Goal: Information Seeking & Learning: Find specific fact

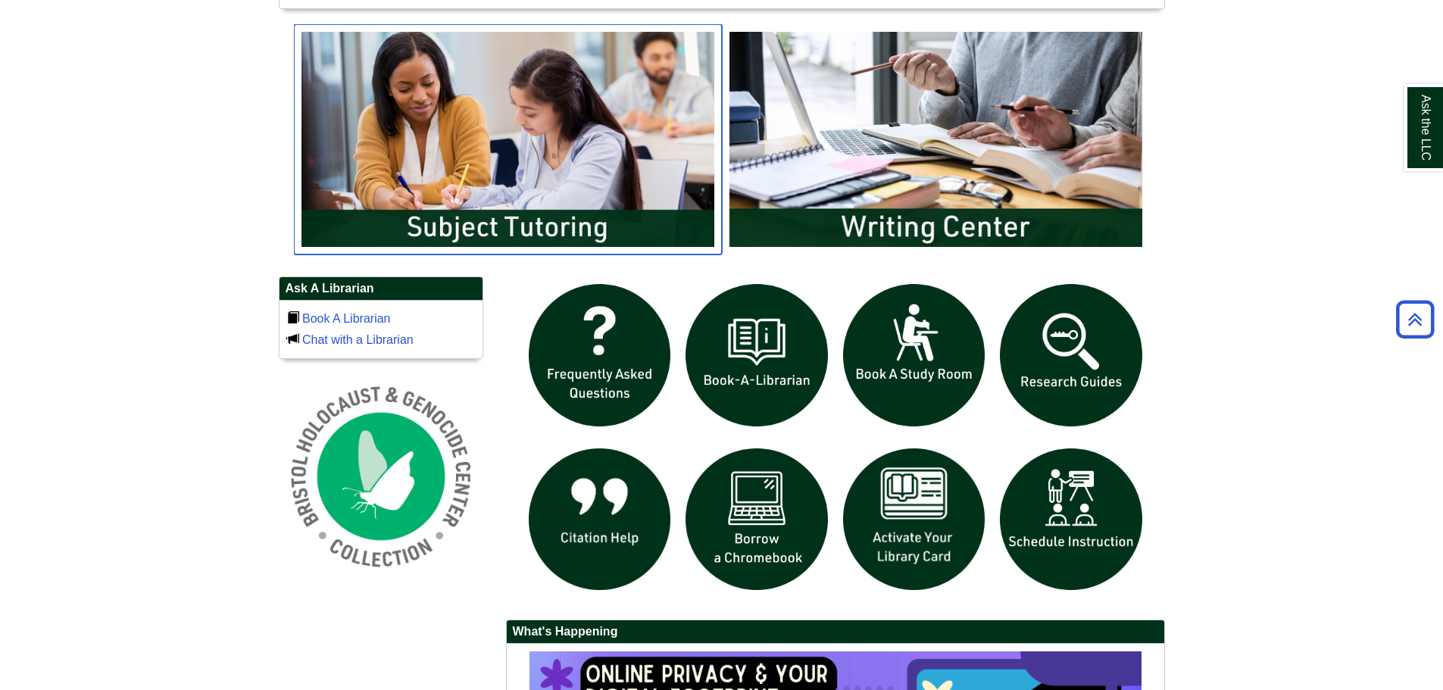
click at [571, 220] on img "slideshow" at bounding box center [508, 139] width 428 height 230
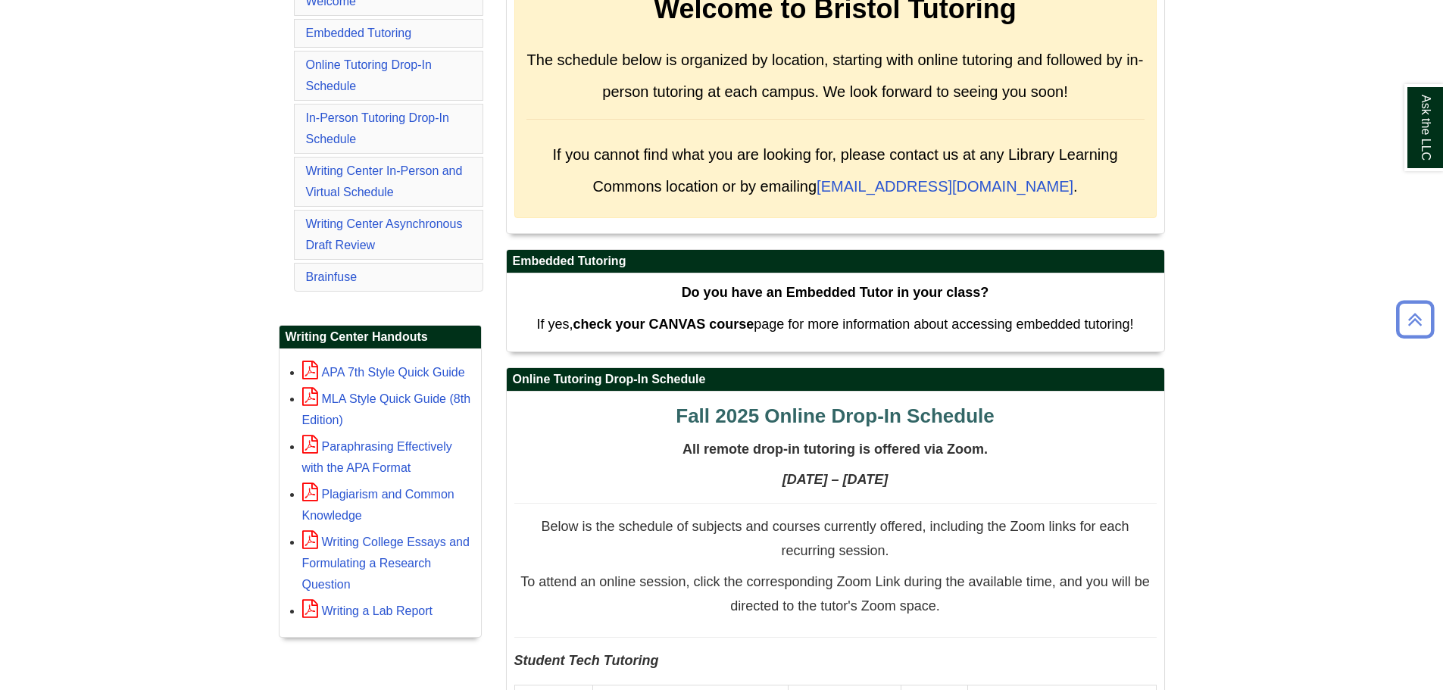
scroll to position [303, 0]
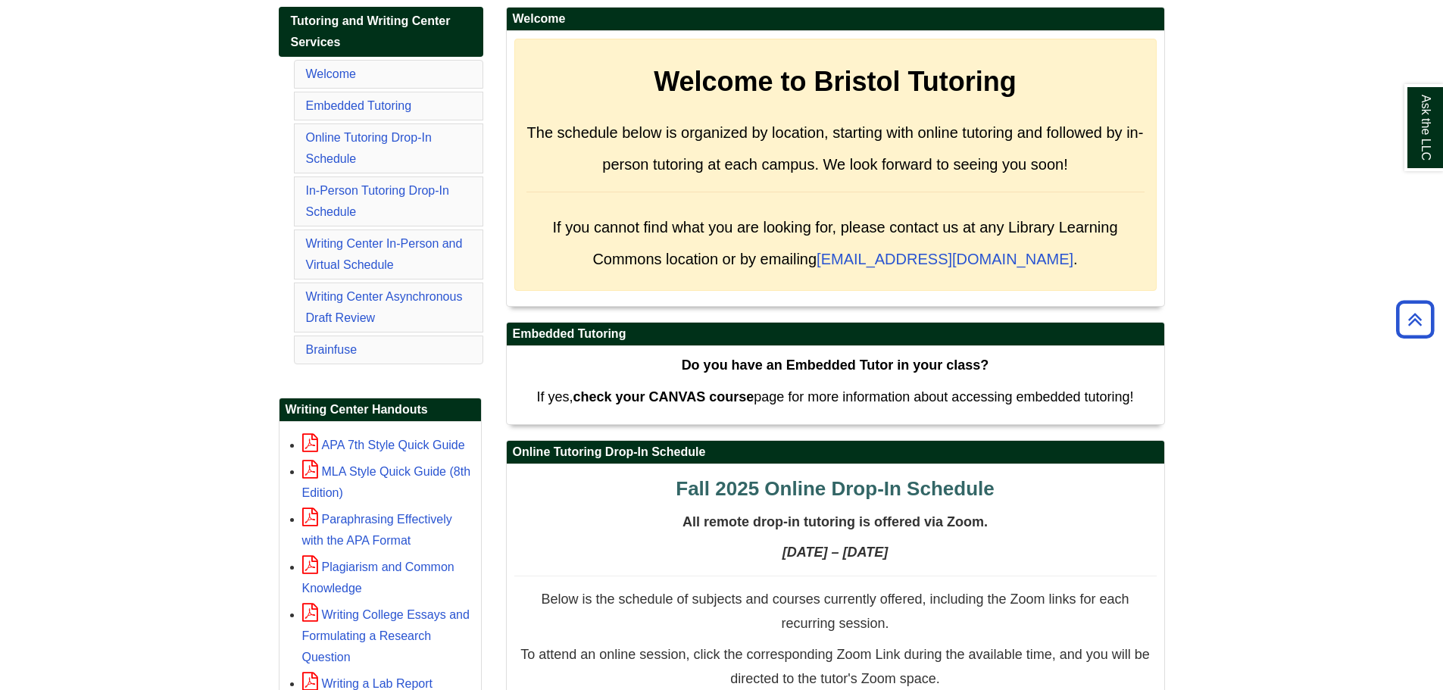
drag, startPoint x: 466, startPoint y: 269, endPoint x: 458, endPoint y: 264, distance: 9.2
click at [466, 270] on li "Writing Center In-Person and Virtual Schedule" at bounding box center [388, 255] width 189 height 50
click at [450, 258] on li "Writing Center In-Person and Virtual Schedule" at bounding box center [388, 255] width 189 height 50
click at [446, 249] on link "Writing Center In-Person and Virtual Schedule" at bounding box center [384, 254] width 157 height 34
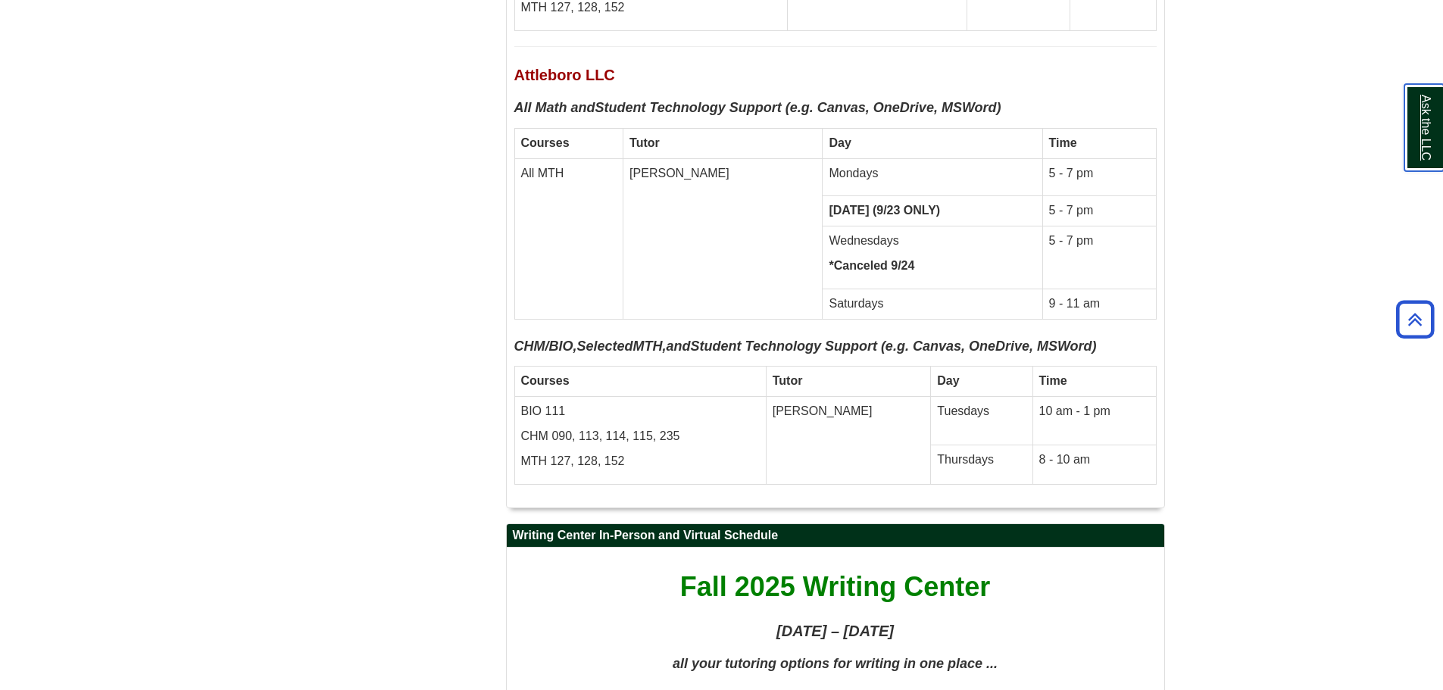
scroll to position [7554, 0]
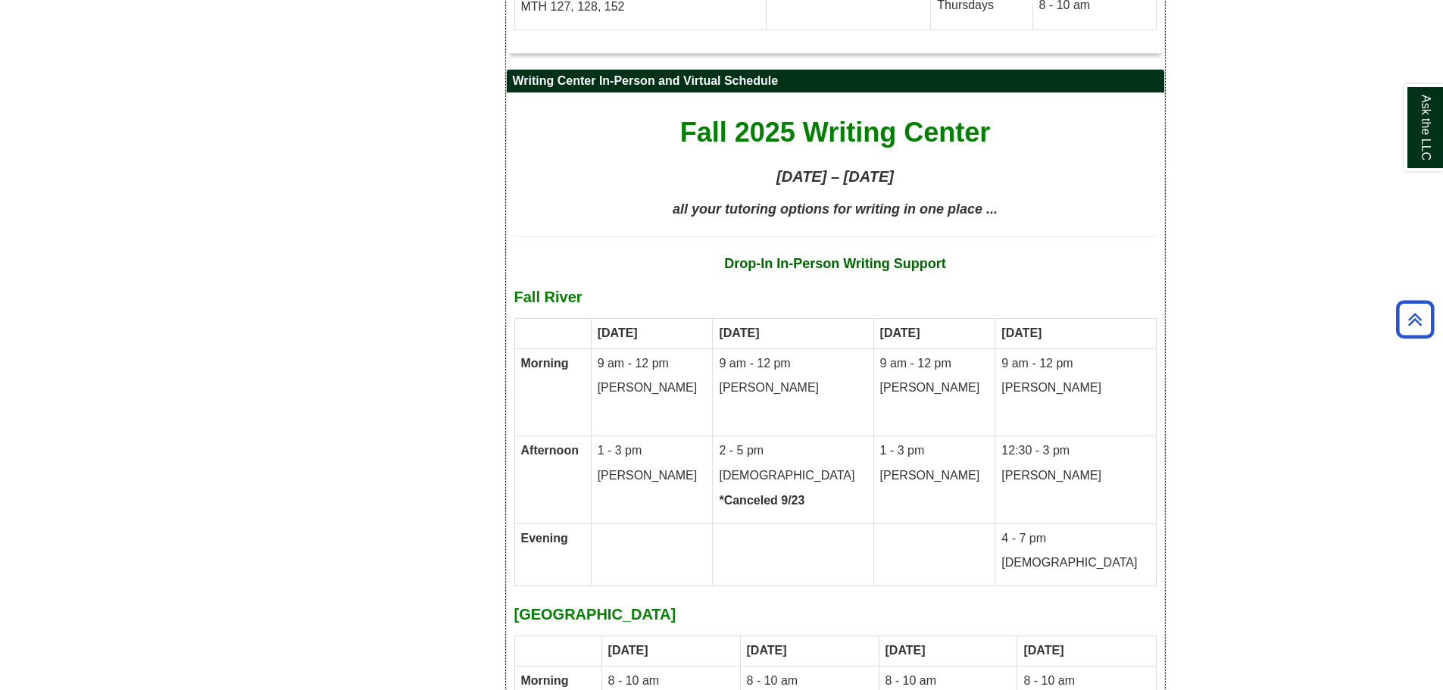
drag, startPoint x: 1082, startPoint y: 280, endPoint x: 1070, endPoint y: 289, distance: 14.7
click at [1074, 349] on td "9 am - 12 pm Kathleen" at bounding box center [1076, 393] width 161 height 88
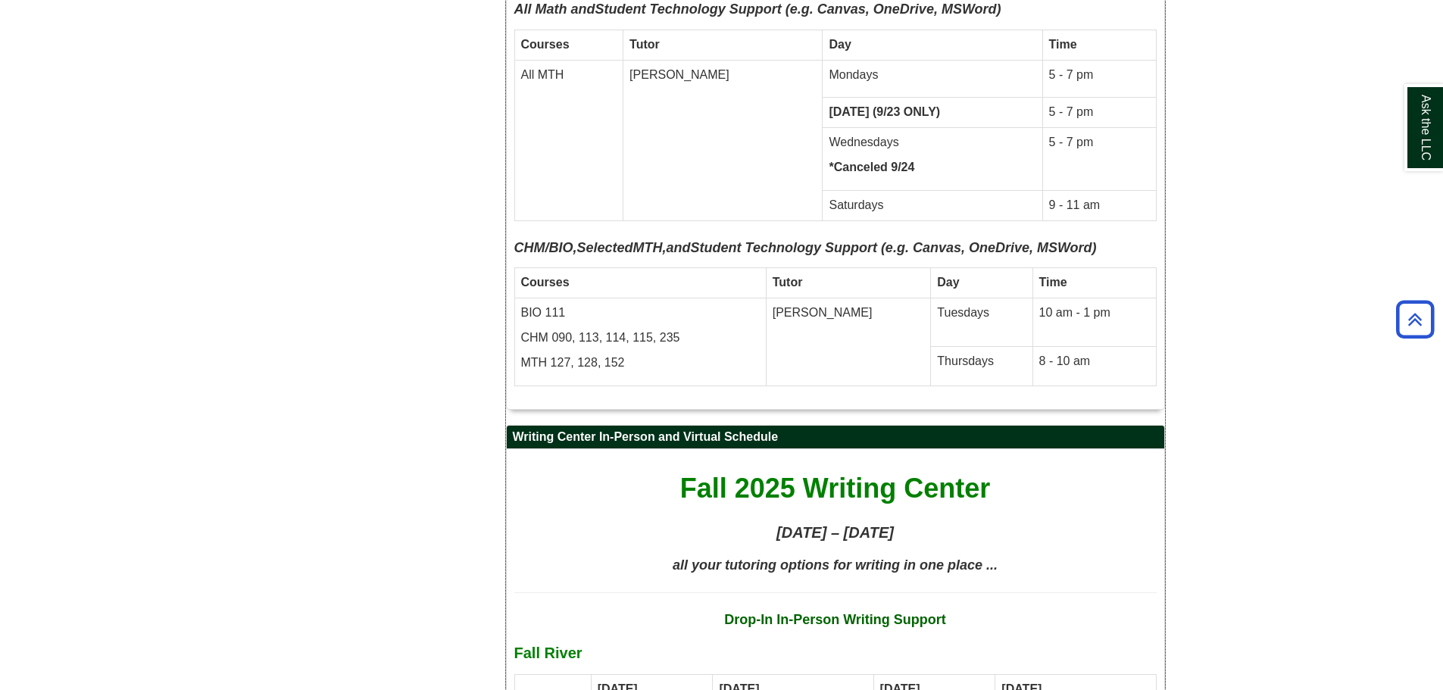
scroll to position [7467, 0]
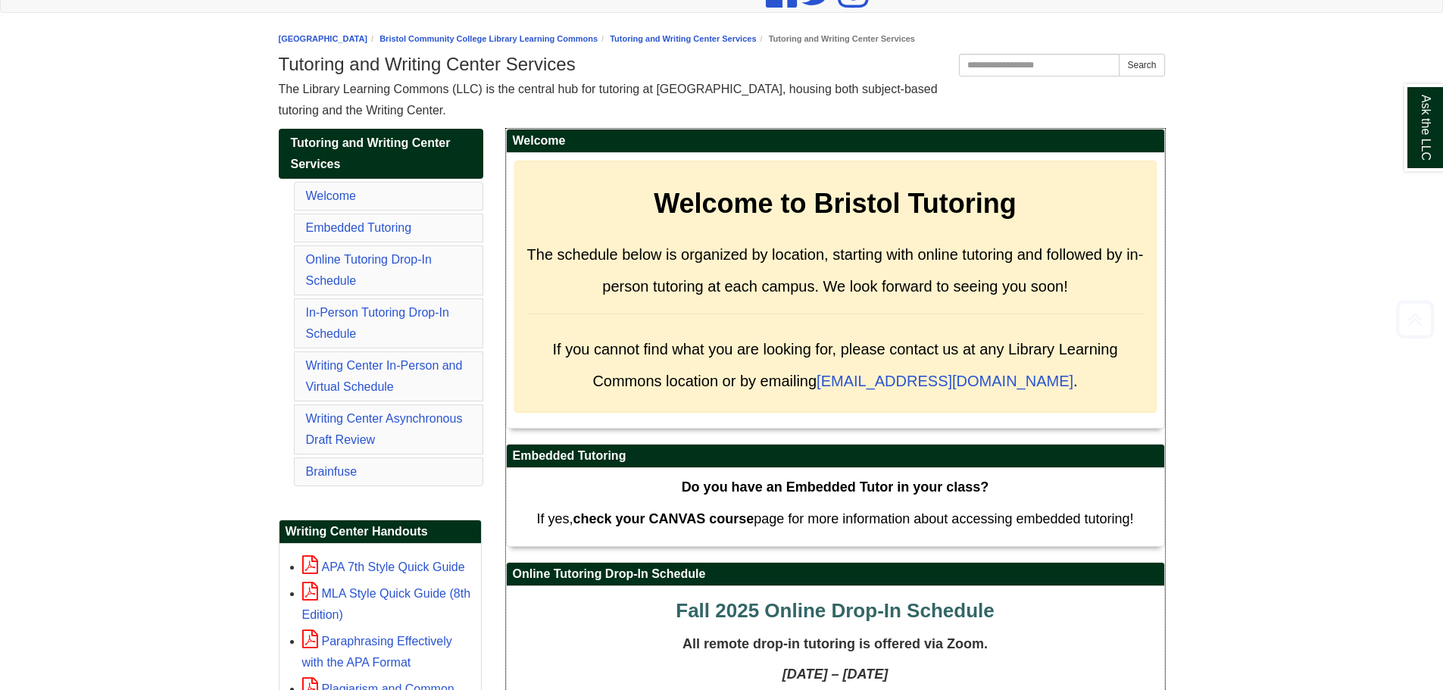
scroll to position [182, 0]
